Goal: Information Seeking & Learning: Learn about a topic

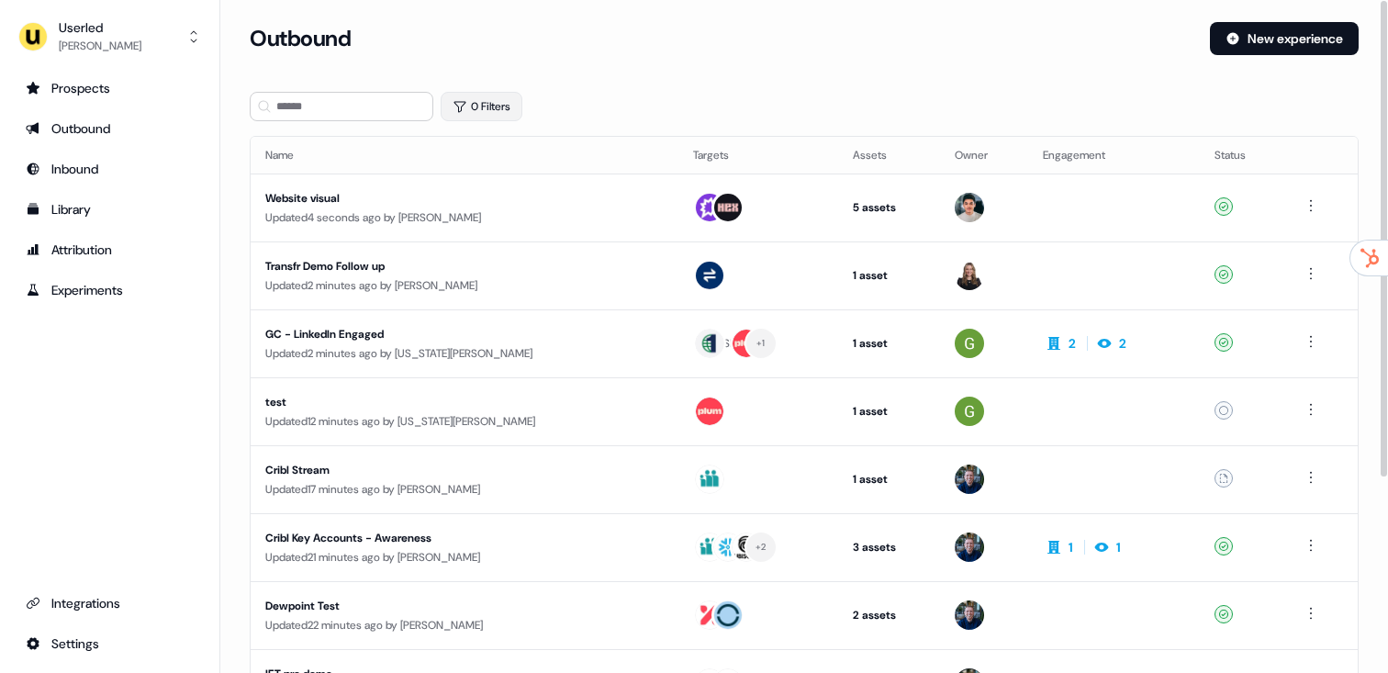
click at [478, 101] on button "0 Filters" at bounding box center [481, 106] width 82 height 29
click at [507, 174] on html "For the best experience switch devices to a bigger screen. Go to [DOMAIN_NAME] …" at bounding box center [694, 336] width 1388 height 673
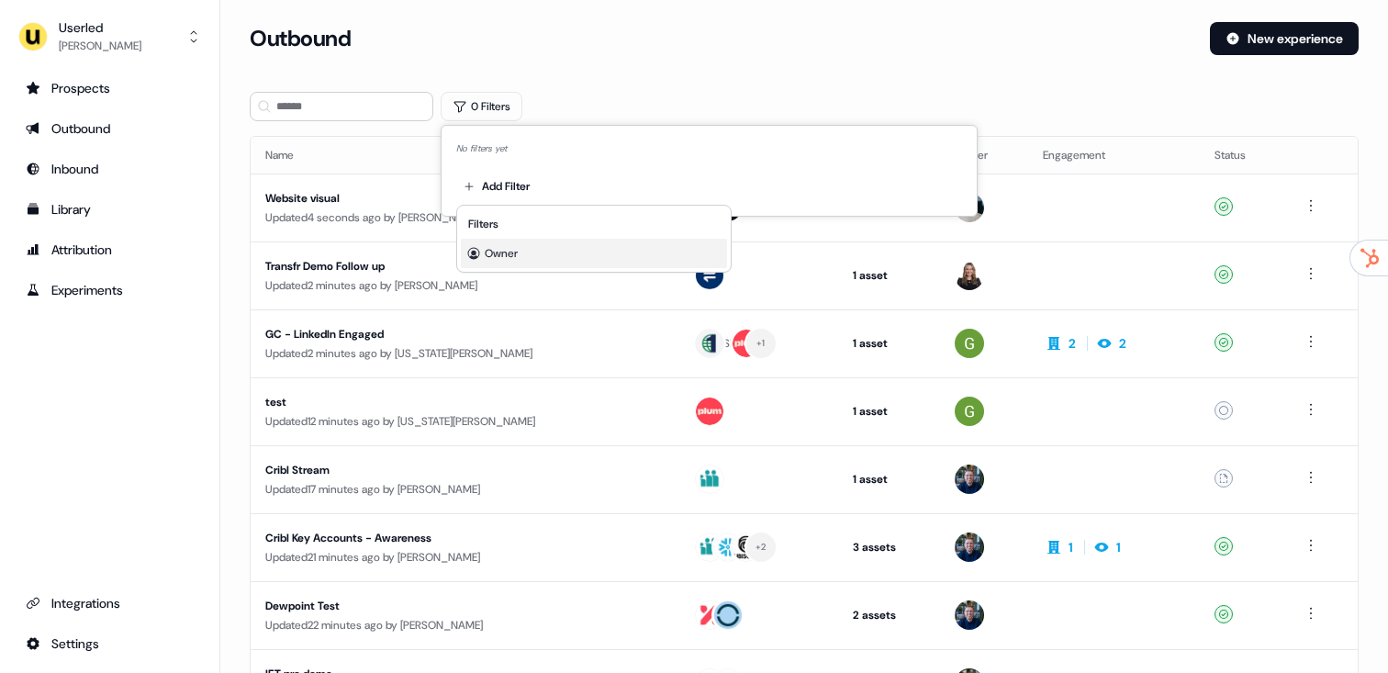
click at [522, 260] on div "Owner" at bounding box center [594, 253] width 266 height 29
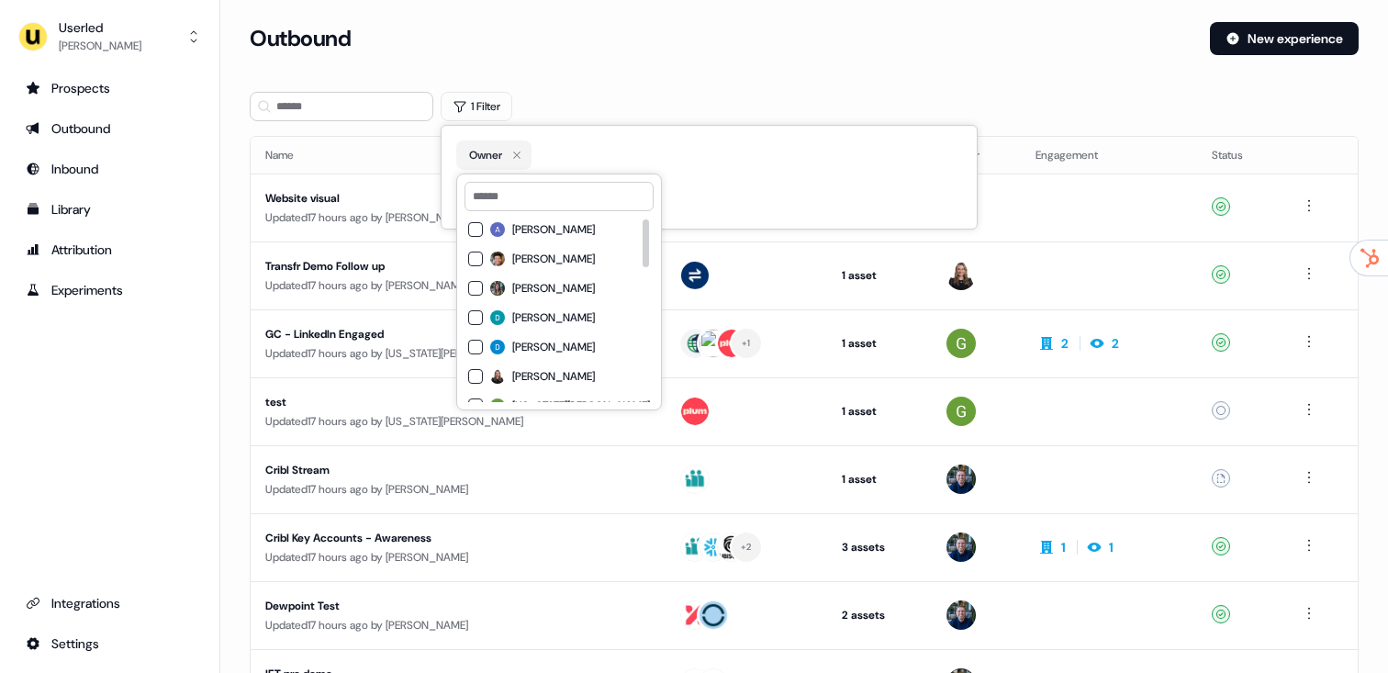
click at [538, 316] on span "[PERSON_NAME]" at bounding box center [553, 317] width 83 height 15
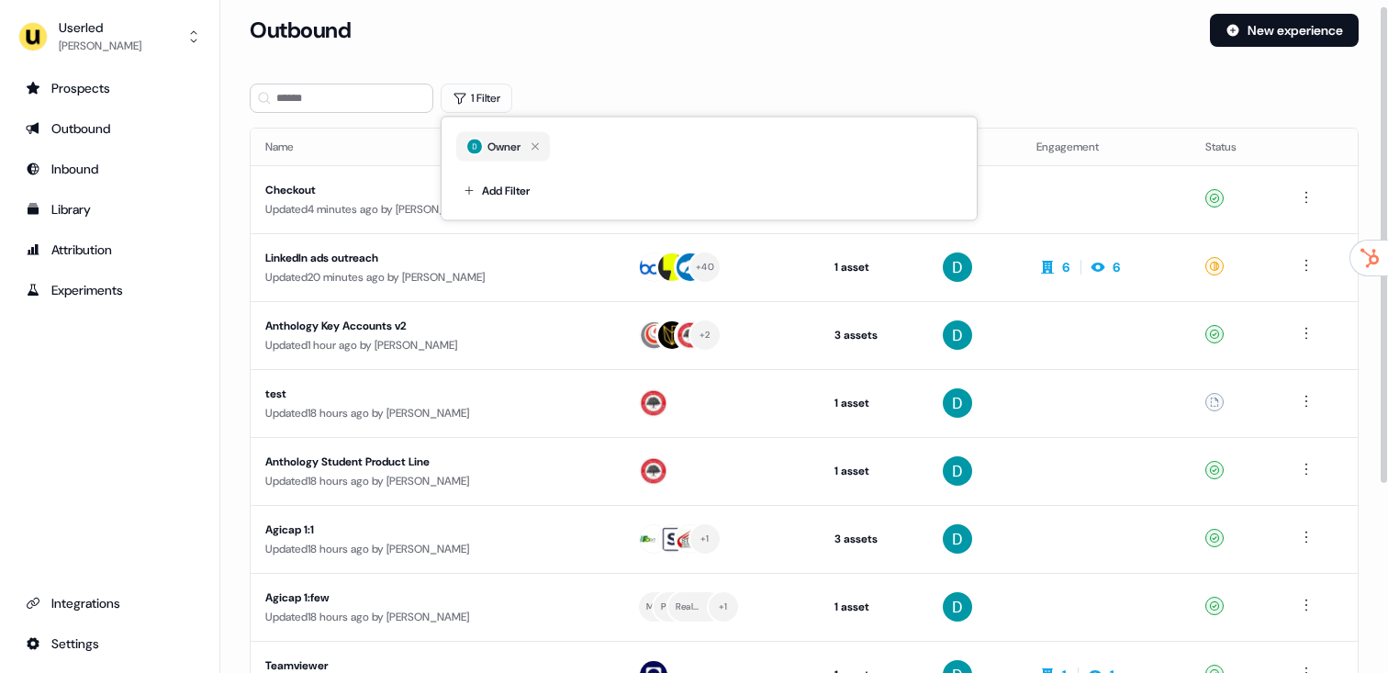
scroll to position [8, 0]
click at [735, 78] on section "Loading... Outbound New experience 1 Filter Name Targets Assets Owner Engagemen…" at bounding box center [803, 477] width 1167 height 927
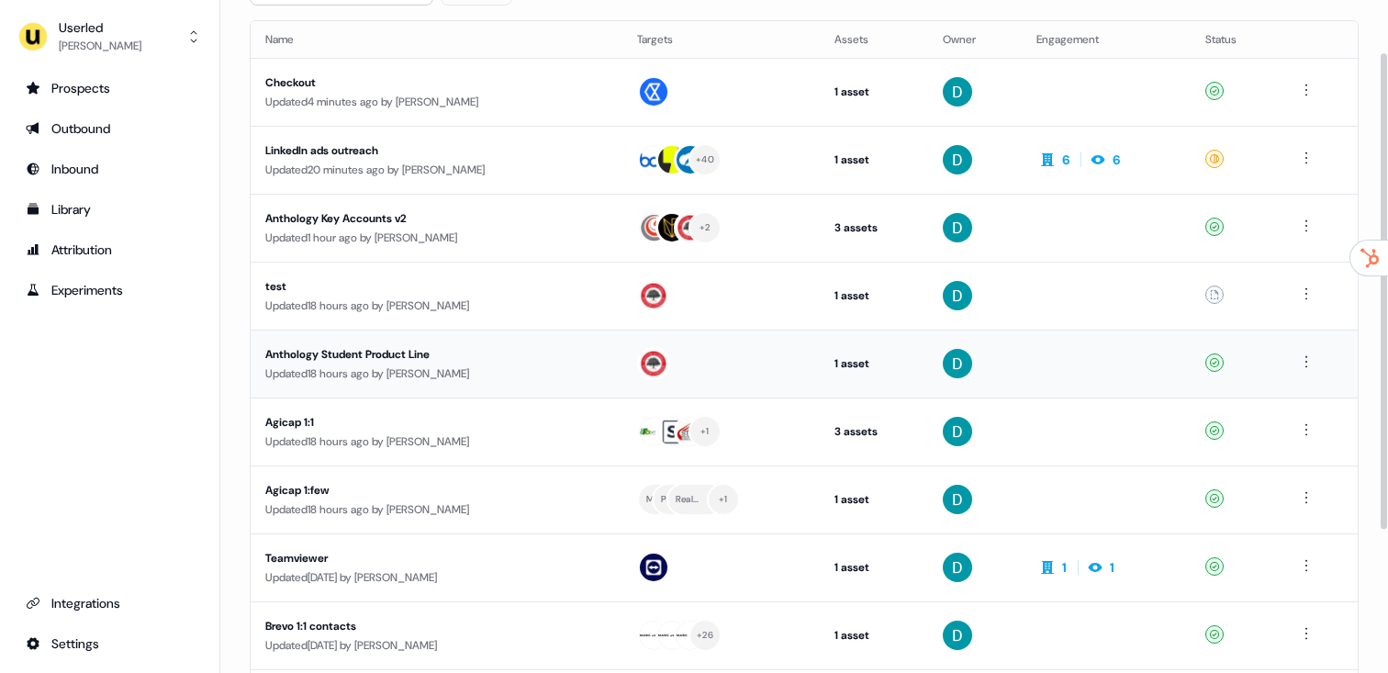
scroll to position [122, 0]
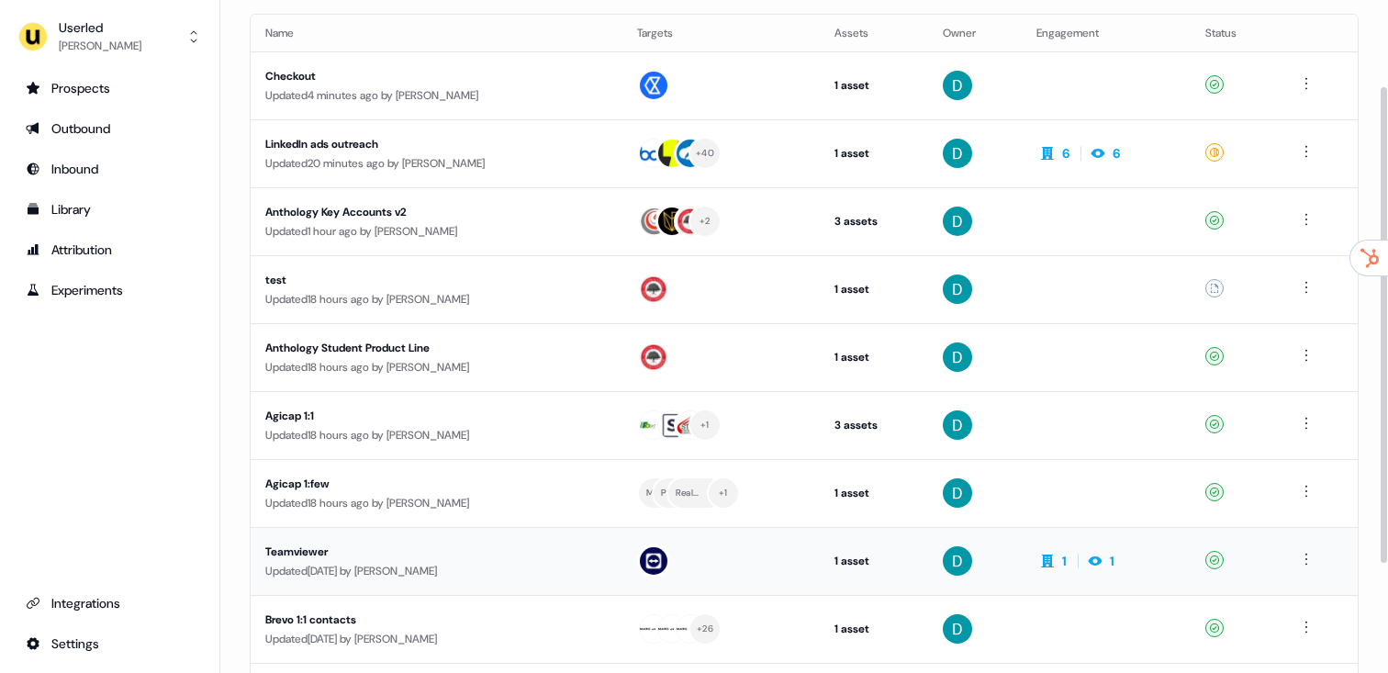
click at [485, 548] on div "Teamviewer" at bounding box center [436, 551] width 342 height 18
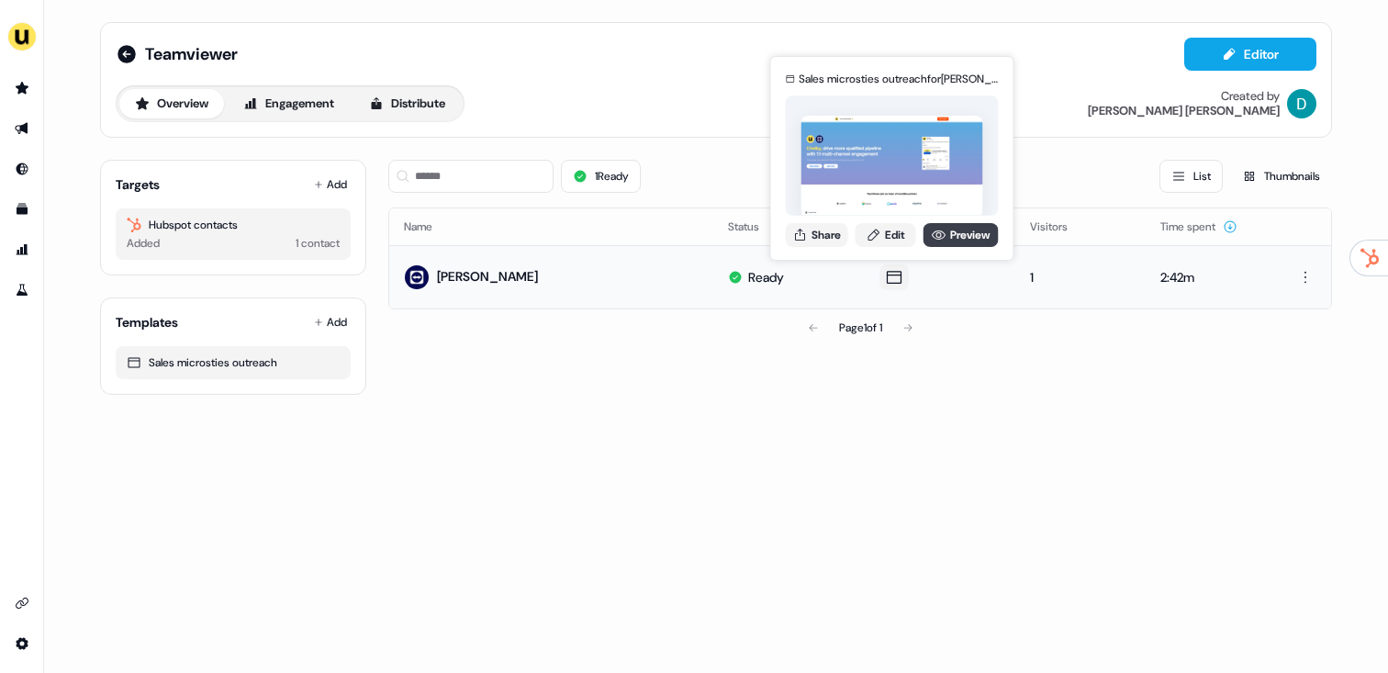
click at [966, 235] on link "Preview" at bounding box center [960, 235] width 75 height 24
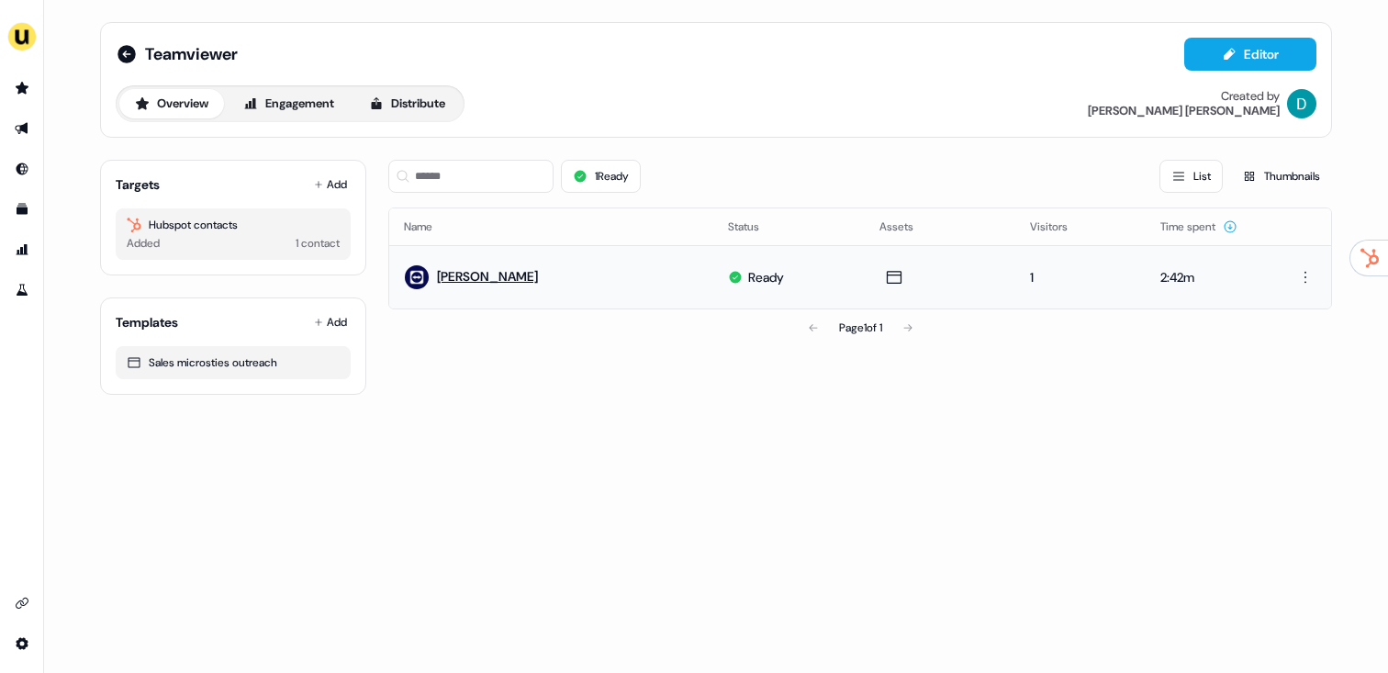
click at [523, 272] on link "[PERSON_NAME]" at bounding box center [487, 276] width 101 height 17
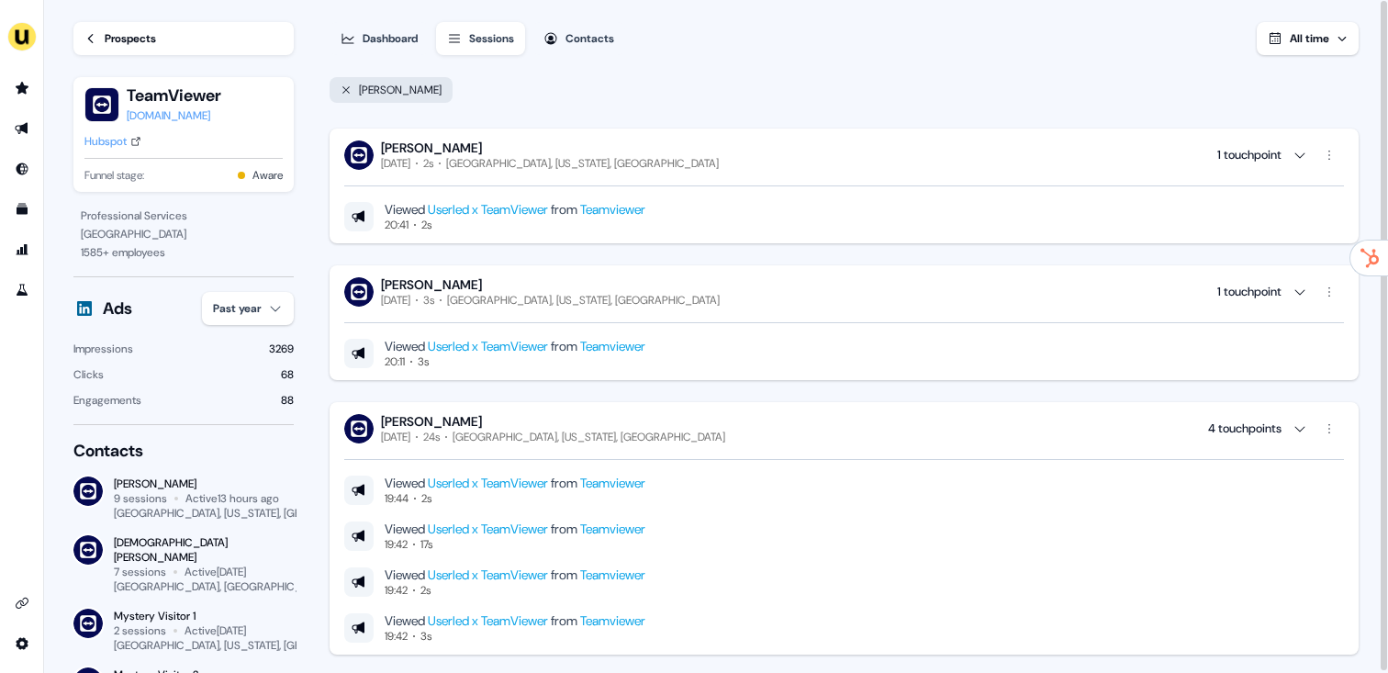
click at [113, 137] on div "Hubspot" at bounding box center [105, 141] width 42 height 18
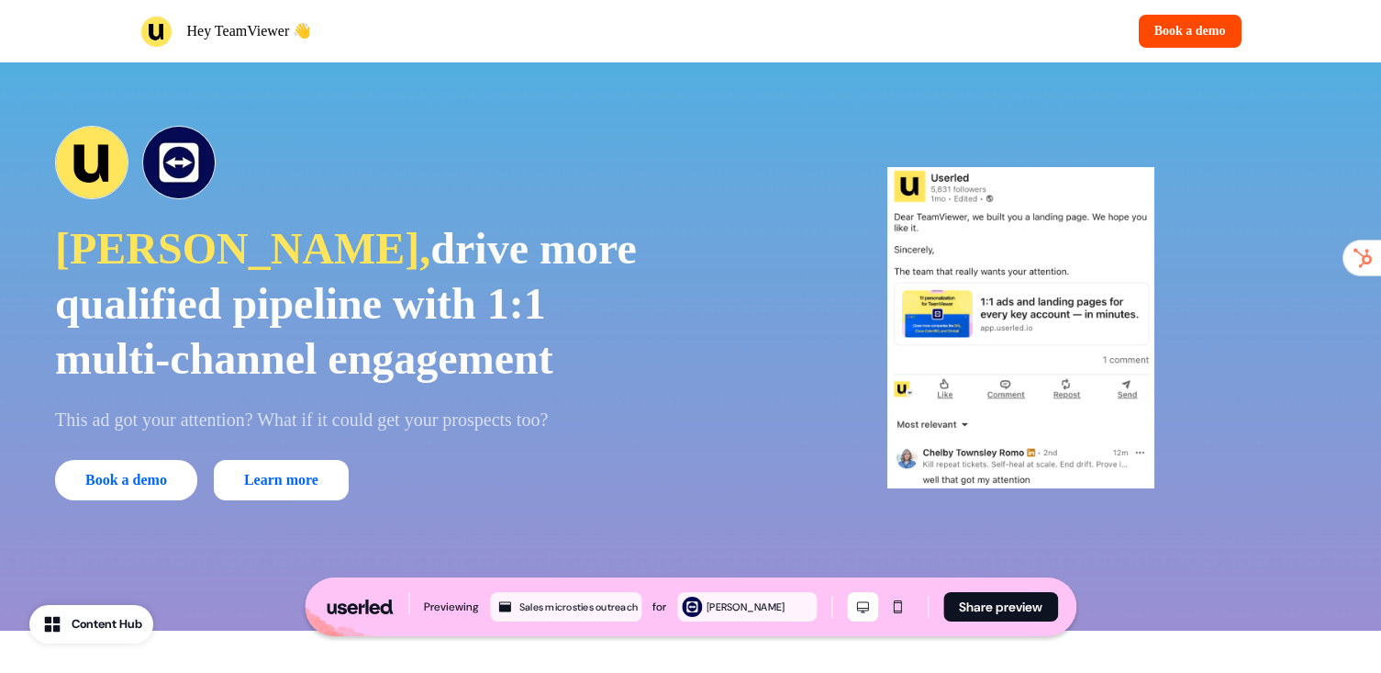
scroll to position [39, 0]
drag, startPoint x: 263, startPoint y: 417, endPoint x: 615, endPoint y: 423, distance: 351.5
click at [592, 421] on p "This ad got your attention? What if it could get your prospects too?" at bounding box center [360, 418] width 610 height 22
drag, startPoint x: 615, startPoint y: 423, endPoint x: 296, endPoint y: 417, distance: 318.5
click at [298, 417] on p "This ad got your attention? What if it could get your prospects too?" at bounding box center [360, 418] width 610 height 22
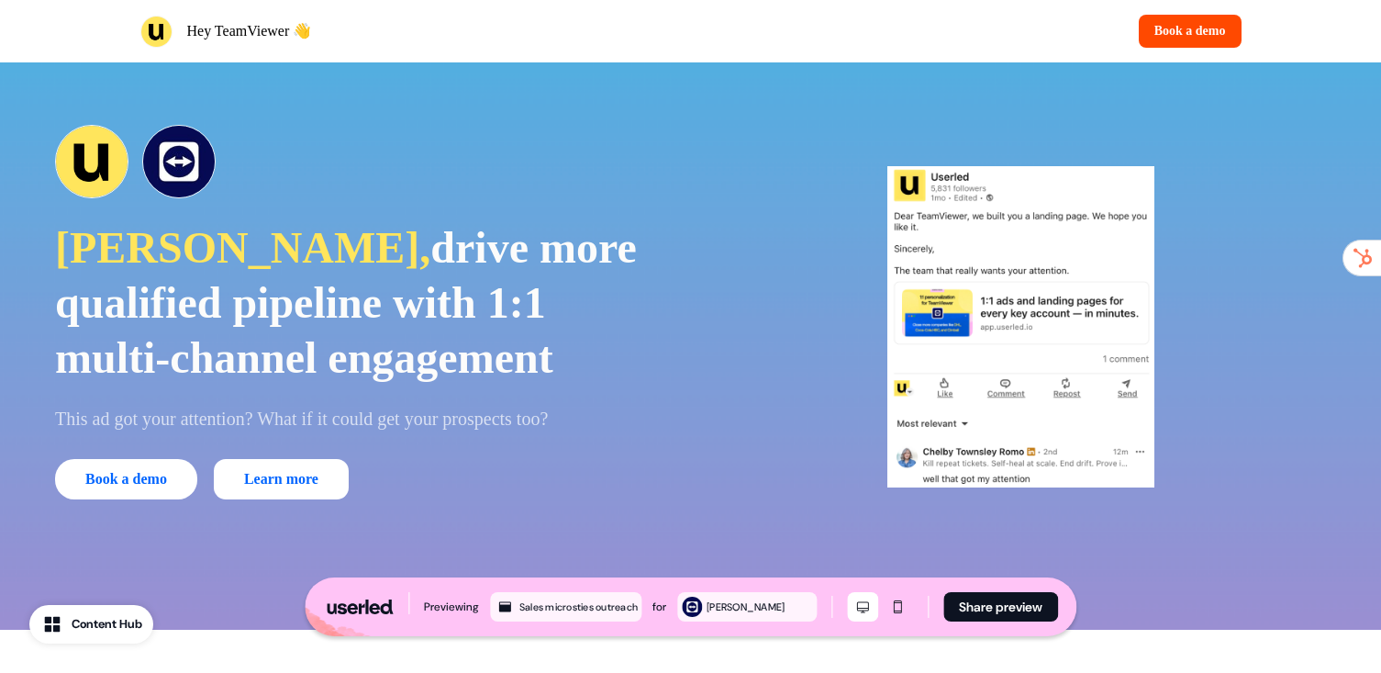
drag, startPoint x: 294, startPoint y: 417, endPoint x: 257, endPoint y: 422, distance: 37.1
click at [292, 418] on p "This ad got your attention? What if it could get your prospects too?" at bounding box center [360, 418] width 610 height 22
drag, startPoint x: 242, startPoint y: 423, endPoint x: 655, endPoint y: 424, distance: 413.0
click at [646, 424] on p "This ad got your attention? What if it could get your prospects too?" at bounding box center [360, 418] width 610 height 22
click at [657, 425] on p "This ad got your attention? What if it could get your prospects too?" at bounding box center [360, 418] width 610 height 22
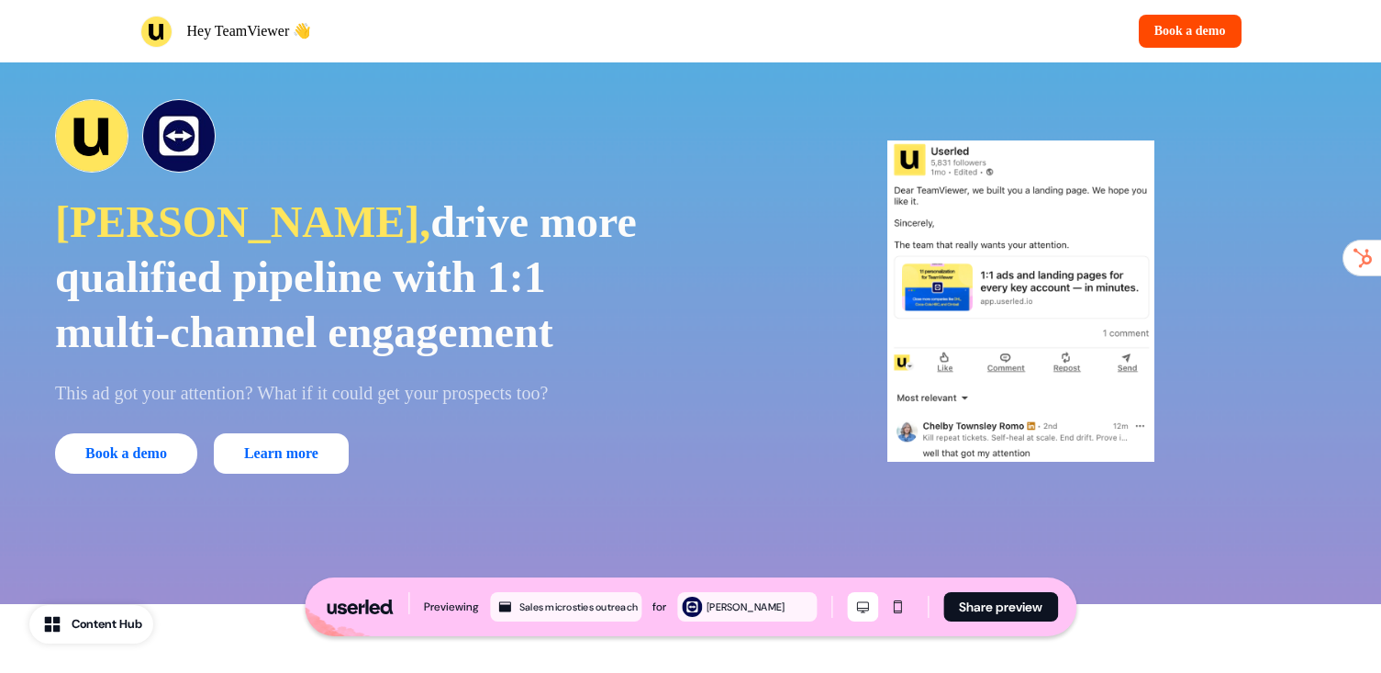
scroll to position [0, 0]
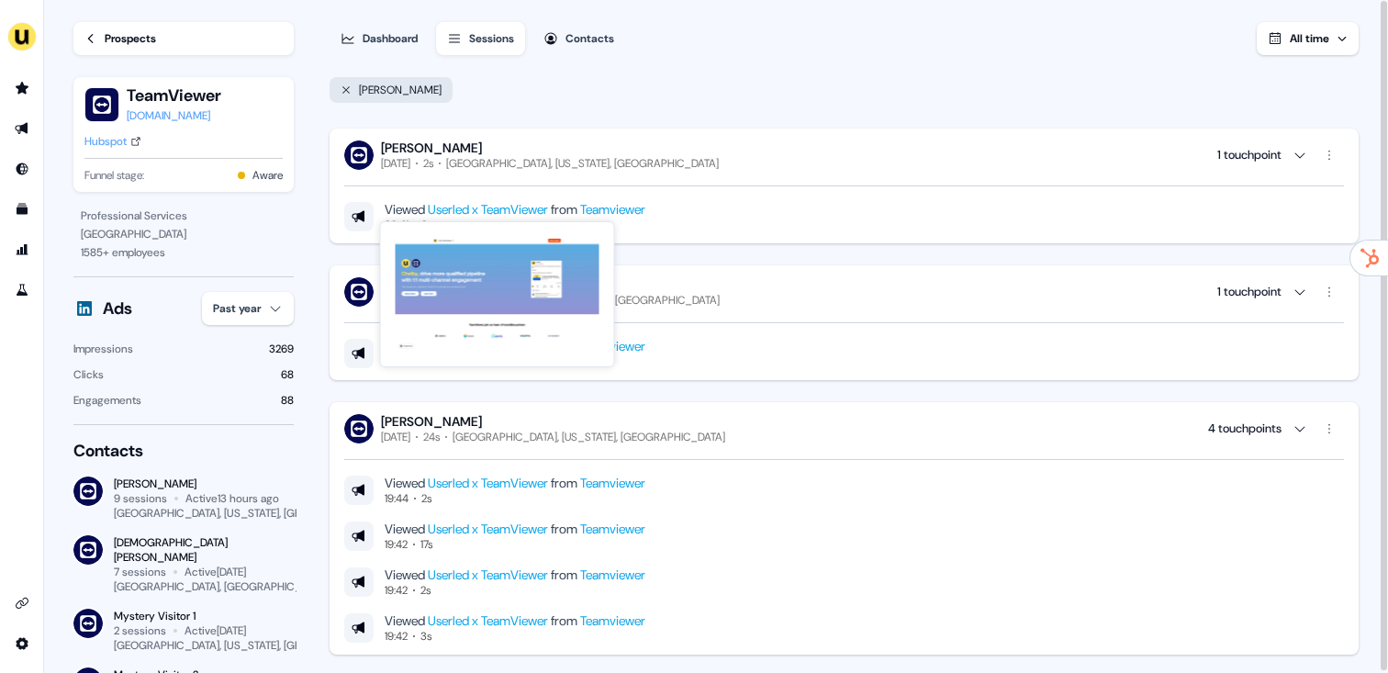
click at [475, 202] on link "Userled x TeamViewer" at bounding box center [488, 209] width 120 height 17
click at [474, 213] on link "Userled x TeamViewer" at bounding box center [488, 209] width 120 height 17
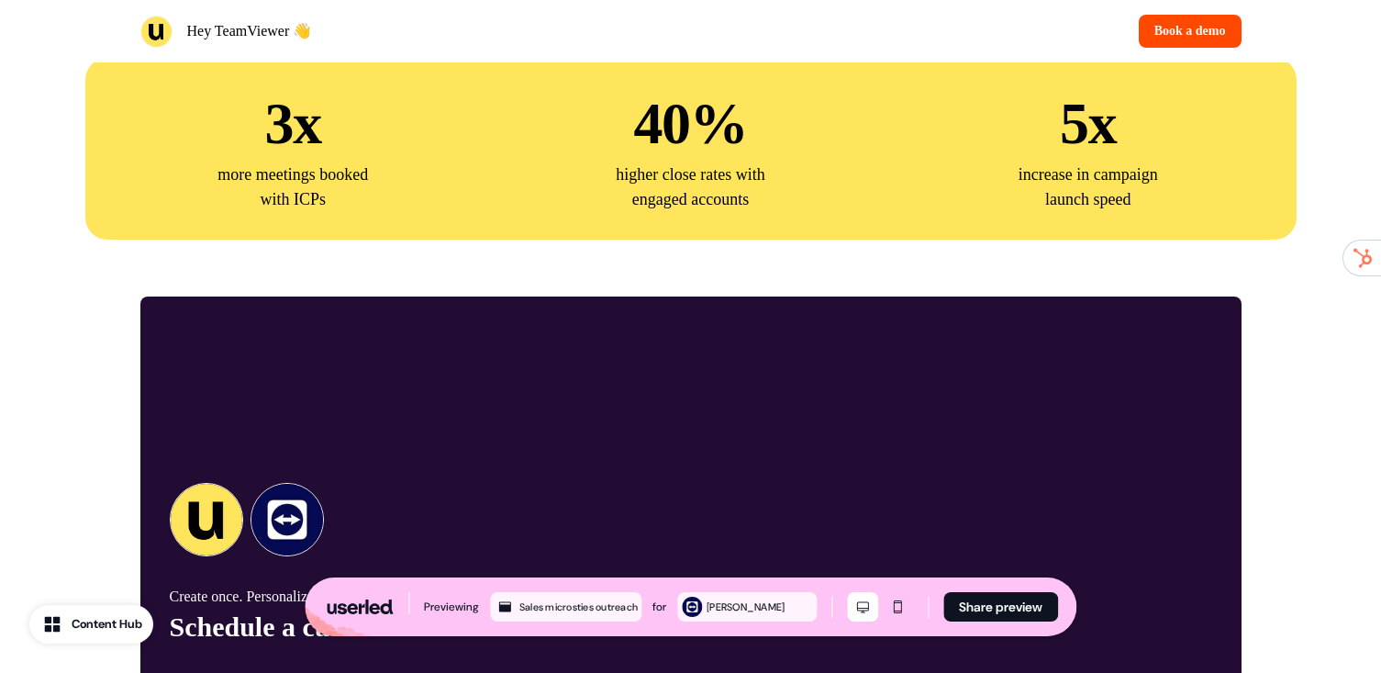
scroll to position [4583, 0]
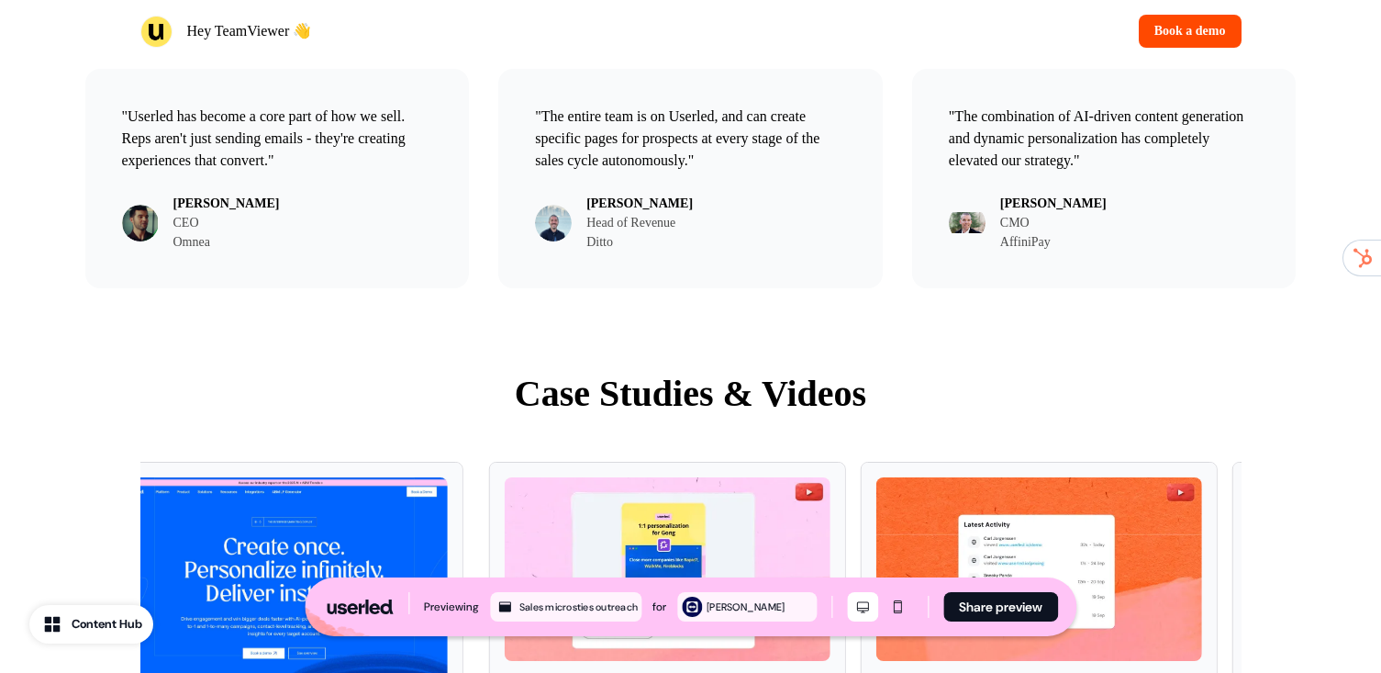
scroll to position [3742, 0]
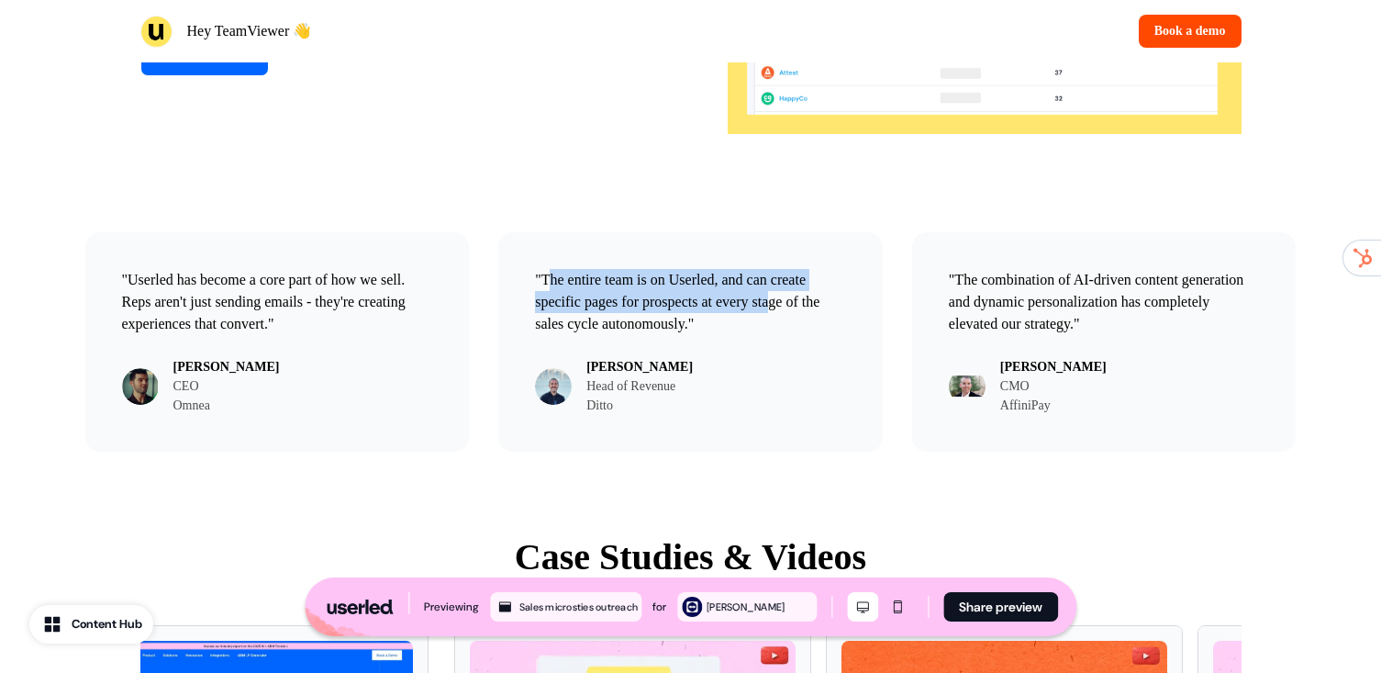
drag, startPoint x: 677, startPoint y: 318, endPoint x: 847, endPoint y: 348, distance: 172.5
click at [817, 335] on p ""The entire team is on Userled, and can create specific pages for prospects at …" at bounding box center [690, 302] width 311 height 66
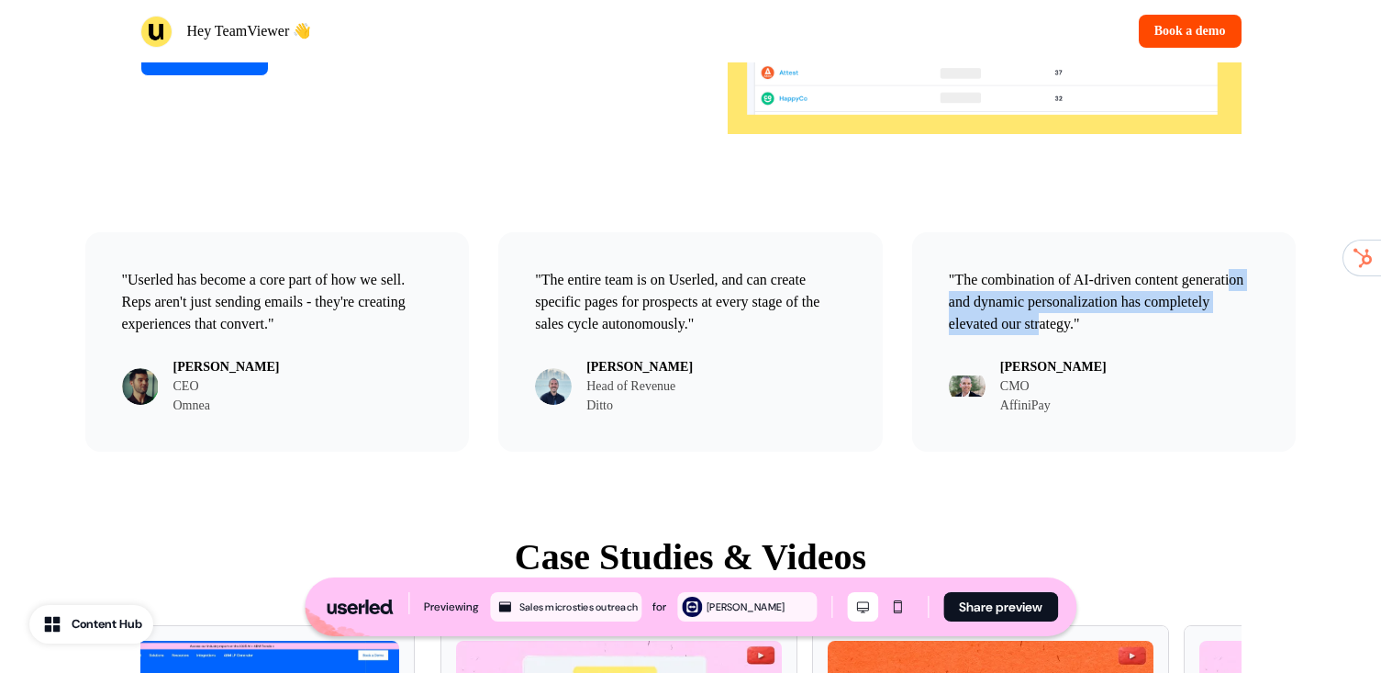
drag, startPoint x: 1128, startPoint y: 352, endPoint x: 964, endPoint y: 318, distance: 166.8
click at [976, 320] on p ""The combination of AI-driven content generation and dynamic personalization ha…" at bounding box center [1104, 302] width 311 height 66
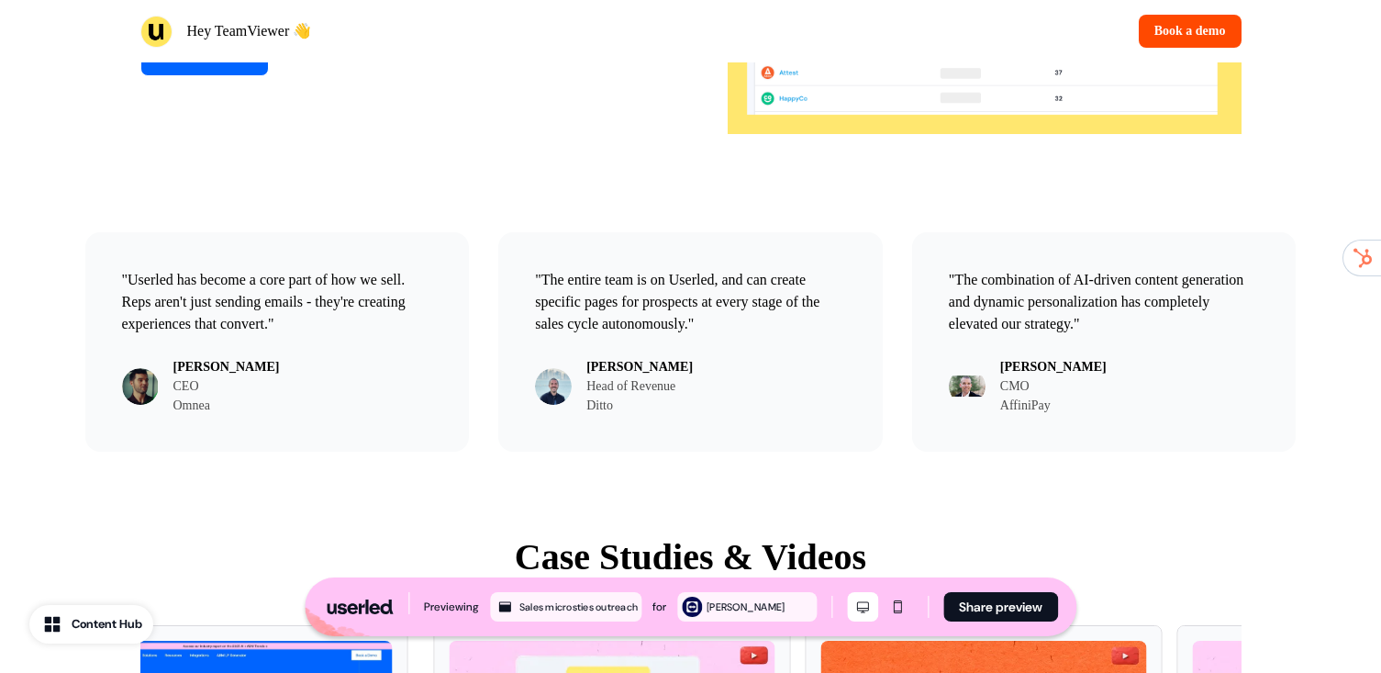
drag, startPoint x: 964, startPoint y: 318, endPoint x: 972, endPoint y: 304, distance: 16.4
click at [963, 318] on p ""The combination of AI-driven content generation and dynamic personalization ha…" at bounding box center [1104, 302] width 311 height 66
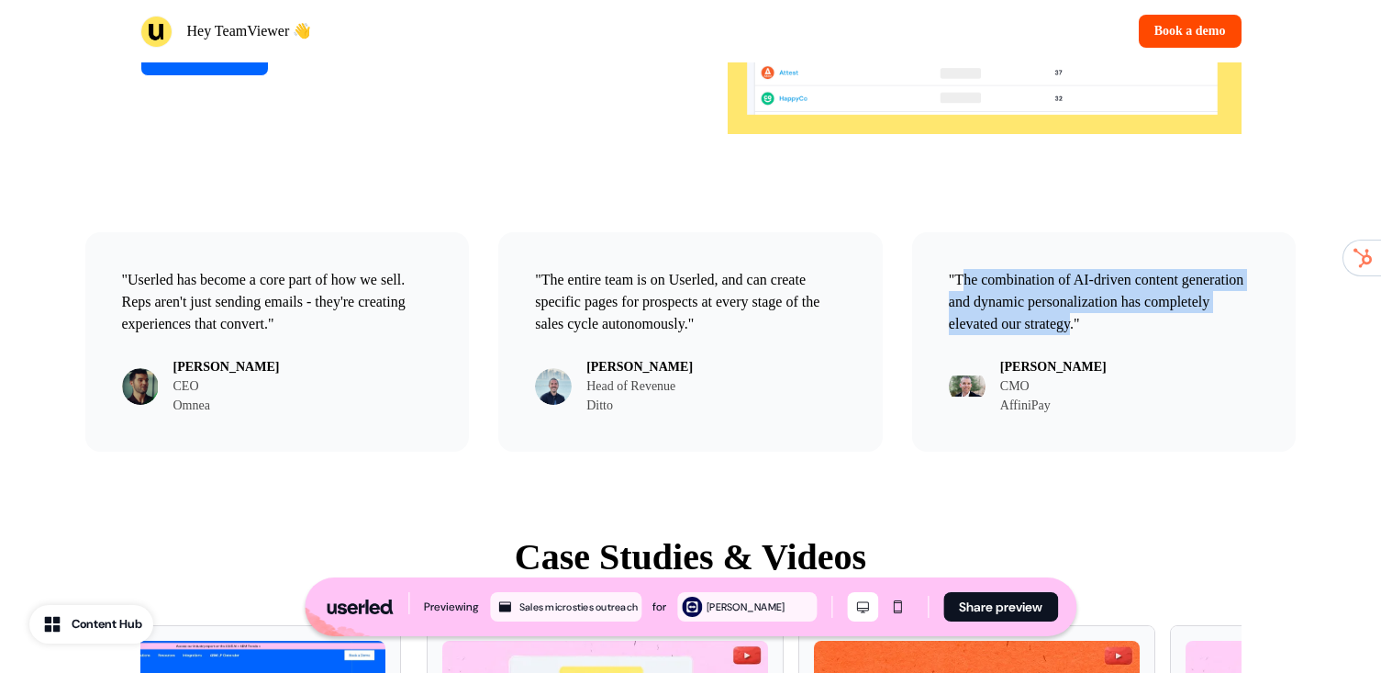
drag, startPoint x: 972, startPoint y: 304, endPoint x: 1191, endPoint y: 349, distance: 223.9
click at [1174, 335] on p ""The combination of AI-driven content generation and dynamic personalization ha…" at bounding box center [1104, 302] width 311 height 66
drag, startPoint x: 1191, startPoint y: 349, endPoint x: 953, endPoint y: 307, distance: 242.3
click at [957, 307] on p ""The combination of AI-driven content generation and dynamic personalization ha…" at bounding box center [1104, 302] width 311 height 66
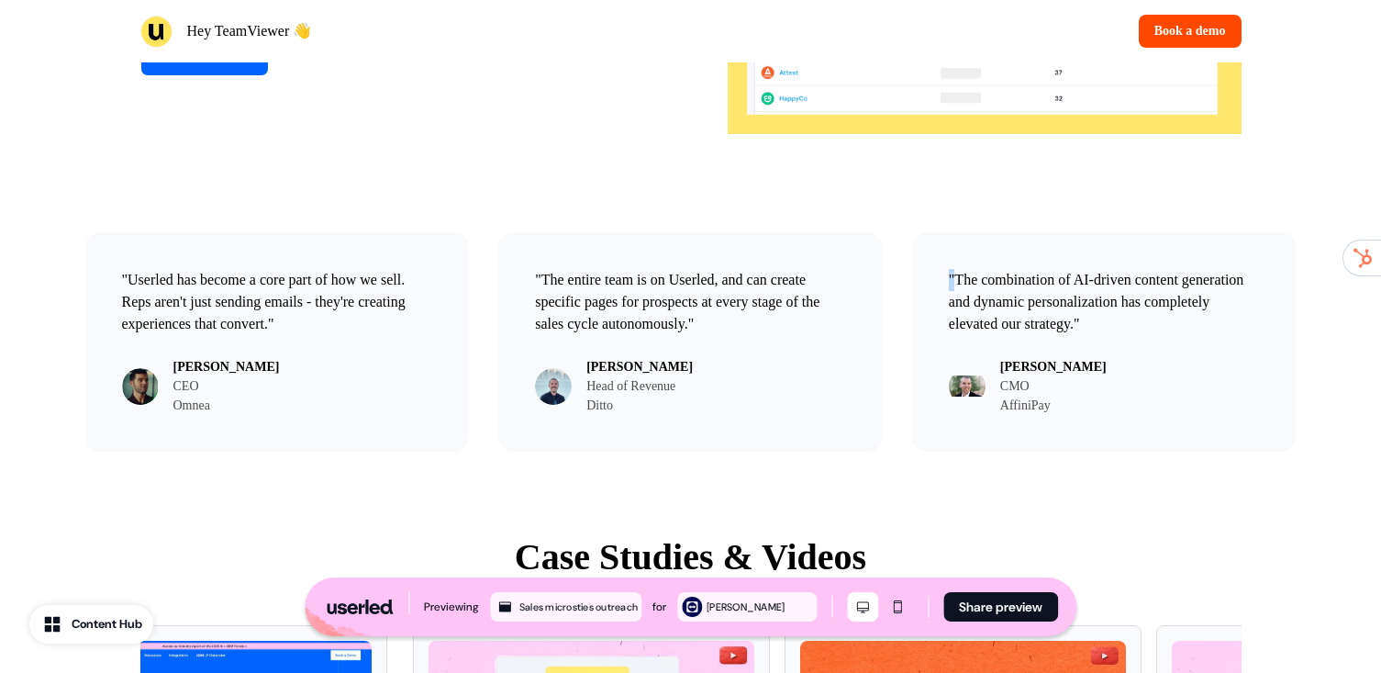
click at [951, 307] on p ""The combination of AI-driven content generation and dynamic personalization ha…" at bounding box center [1104, 302] width 311 height 66
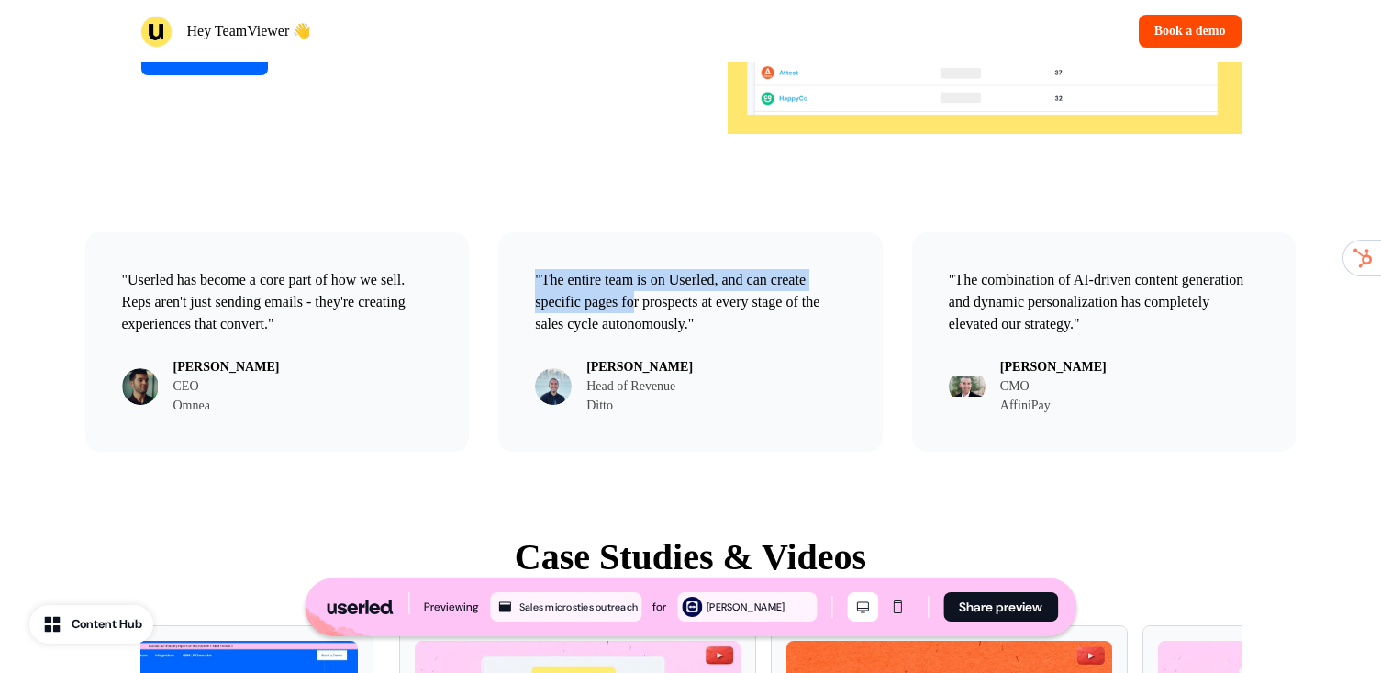
drag, startPoint x: 532, startPoint y: 305, endPoint x: 707, endPoint y: 338, distance: 177.5
click at [696, 335] on div ""Userled has become a core part of how we sell. Reps aren't just sending emails…" at bounding box center [690, 341] width 1211 height 219
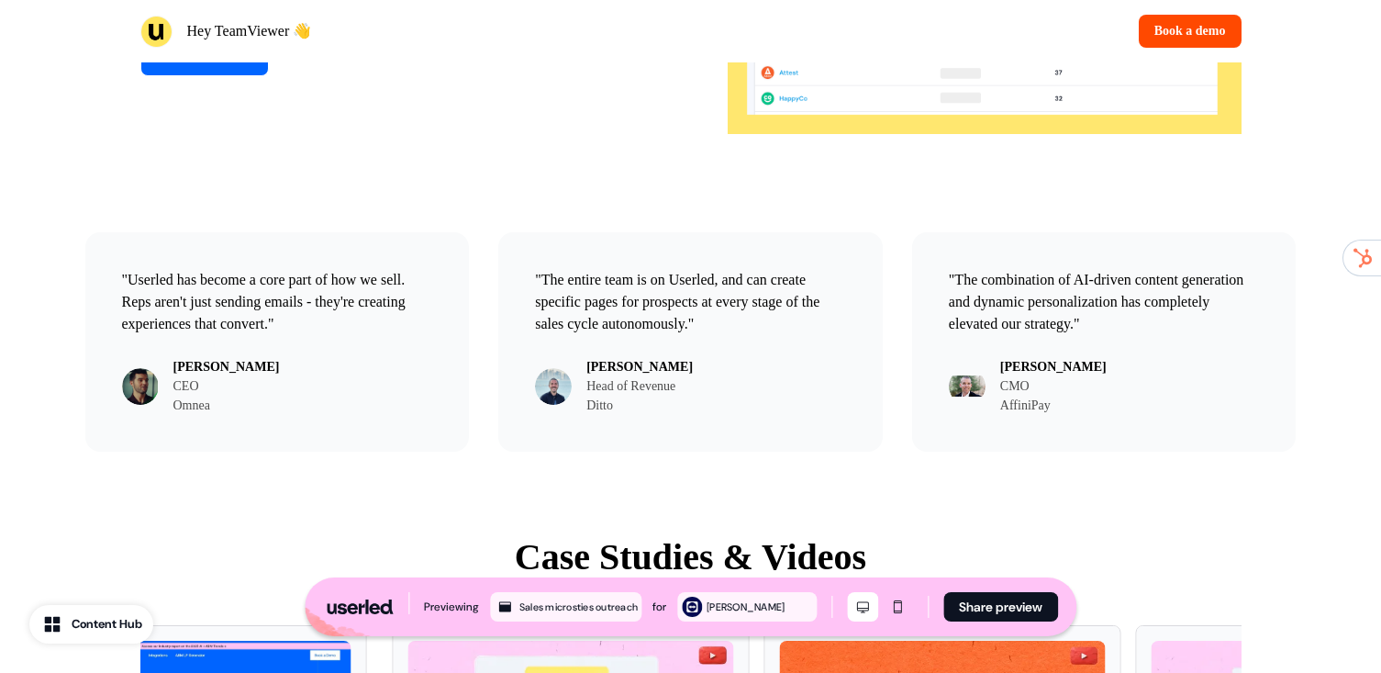
click at [758, 335] on p ""The entire team is on Userled, and can create specific pages for prospects at …" at bounding box center [690, 302] width 311 height 66
